Goal: Transaction & Acquisition: Download file/media

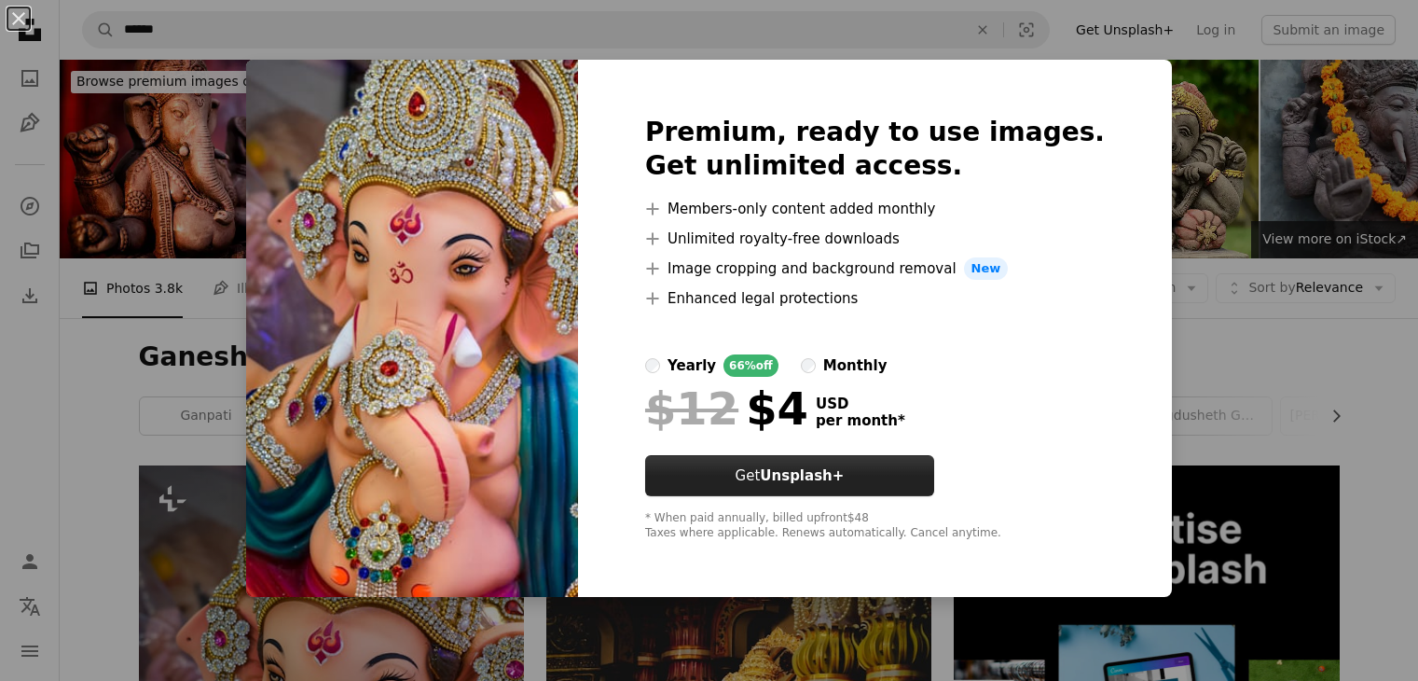
scroll to position [466, 0]
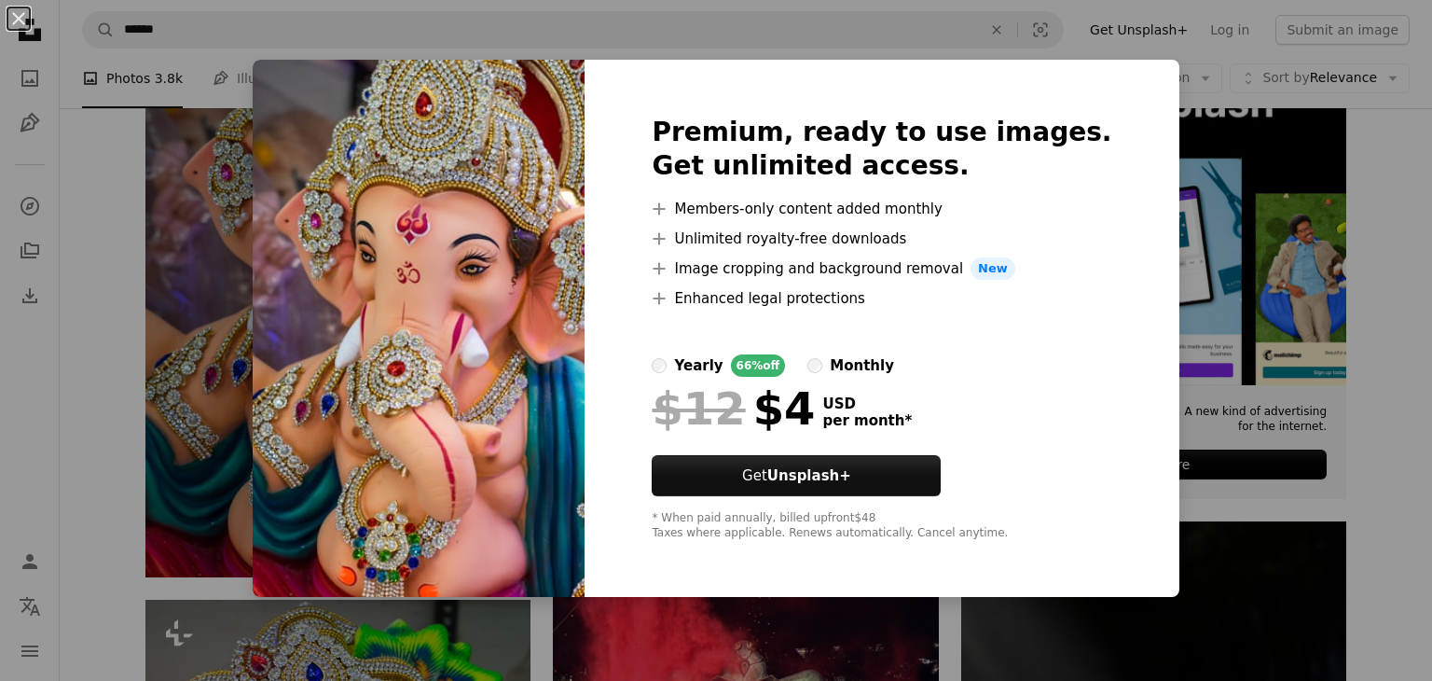
click at [311, 415] on img at bounding box center [419, 328] width 332 height 537
click at [776, 47] on div "An X shape Premium, ready to use images. Get unlimited access. A plus sign Memb…" at bounding box center [716, 340] width 1432 height 681
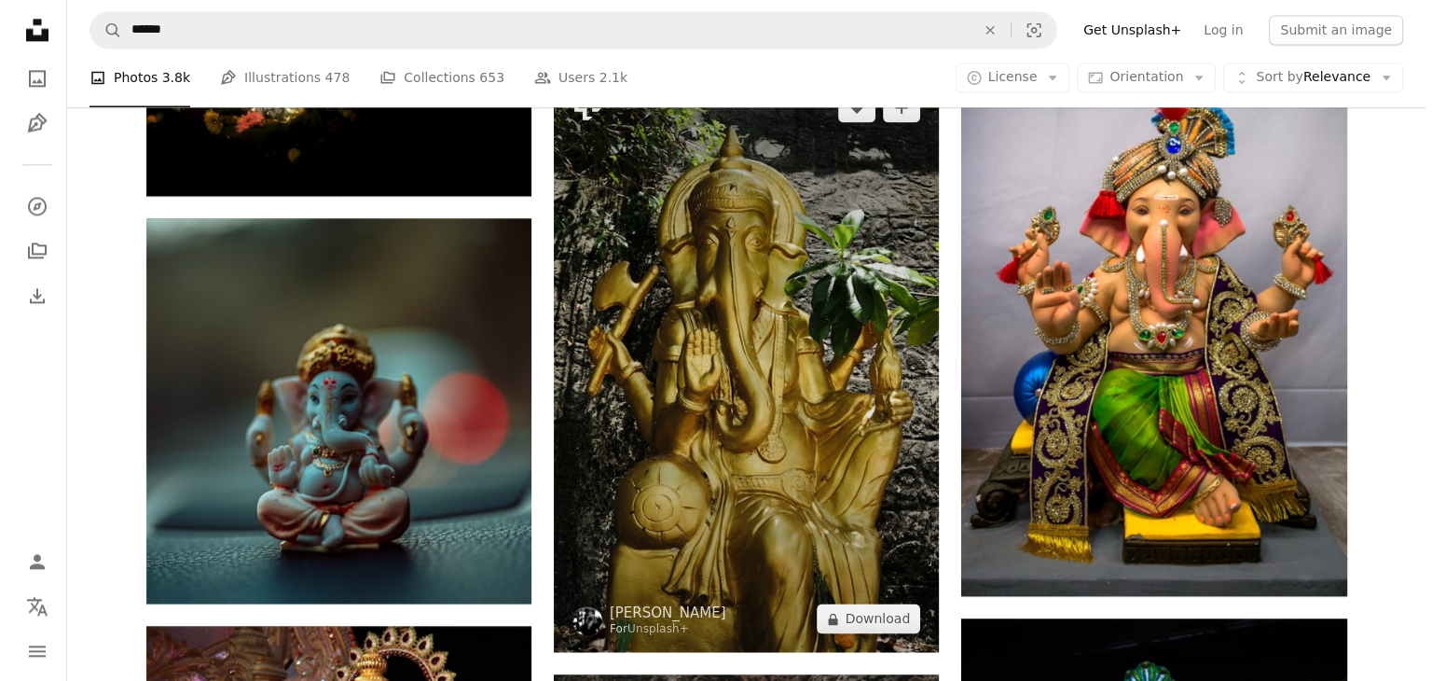
scroll to position [2705, 0]
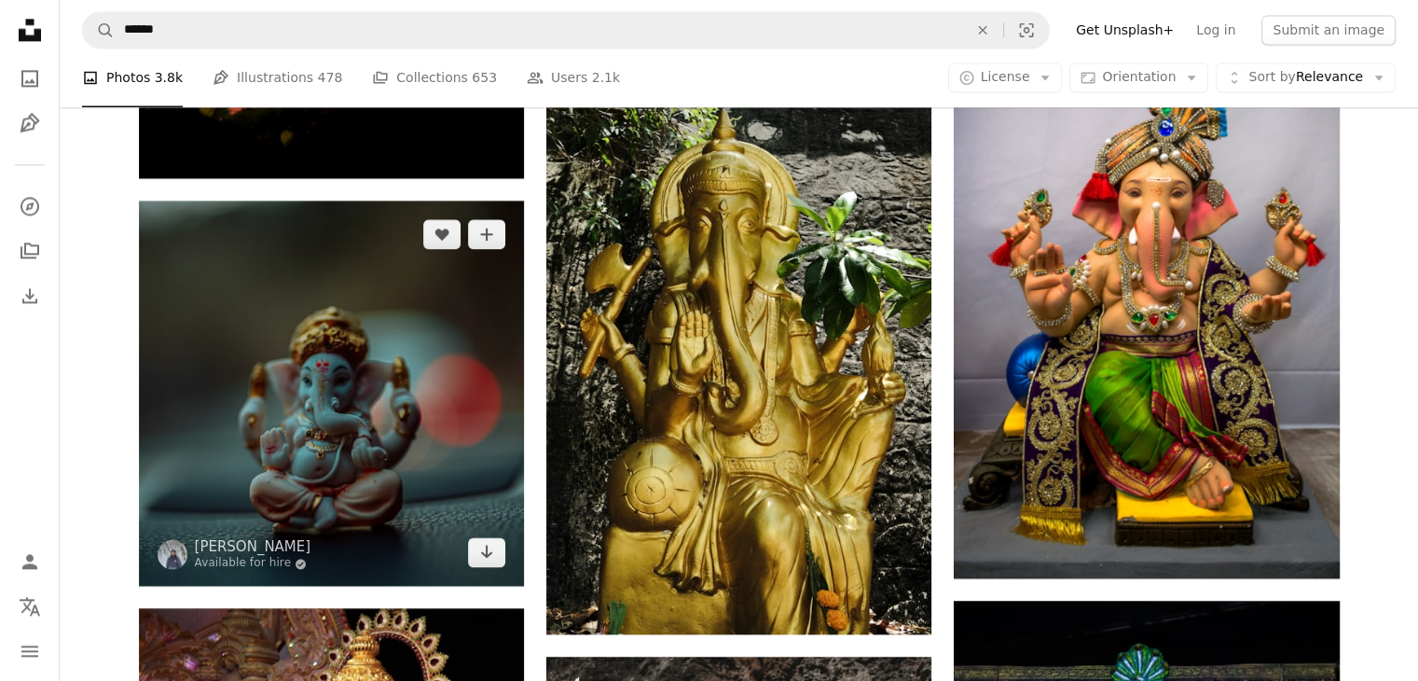
click at [293, 393] on img at bounding box center [331, 393] width 385 height 385
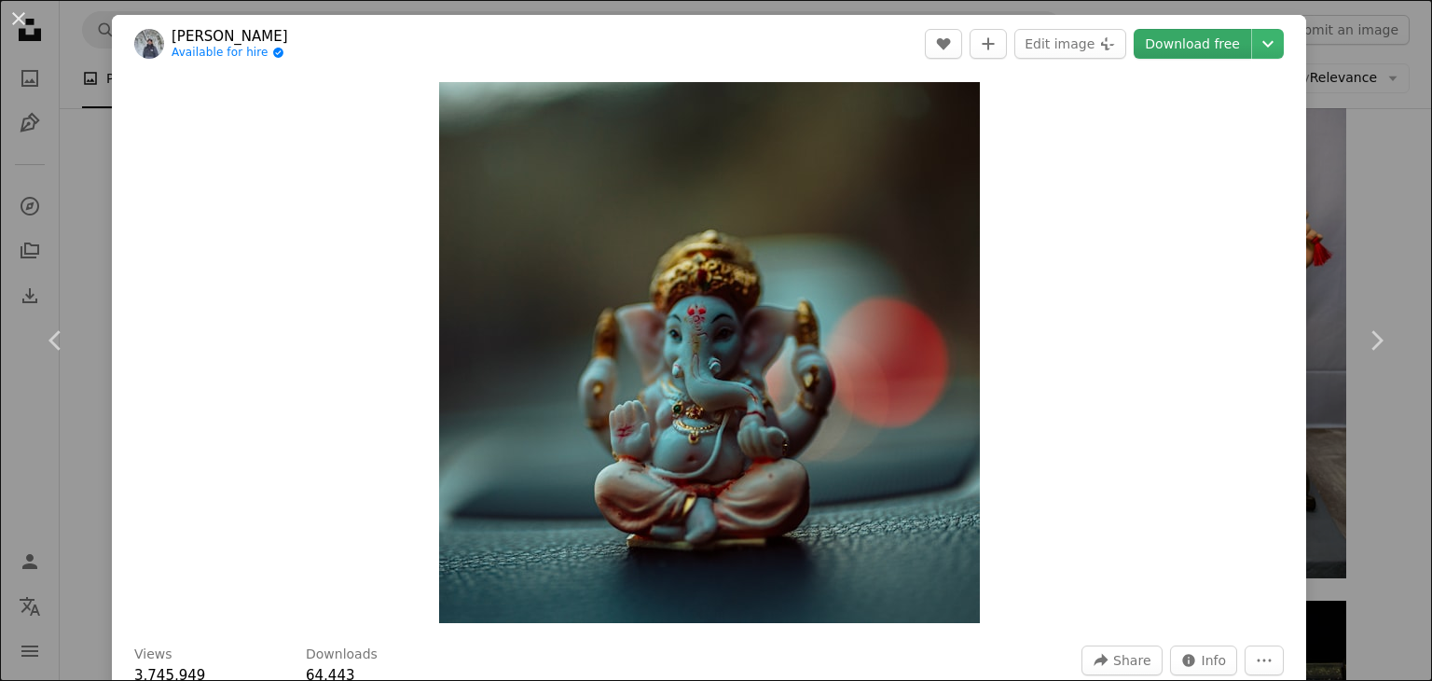
click at [1214, 49] on link "Download free" at bounding box center [1193, 44] width 118 height 30
